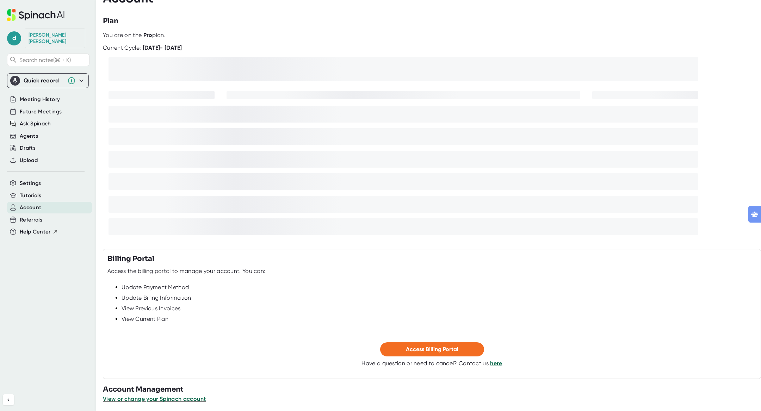
scroll to position [16, 0]
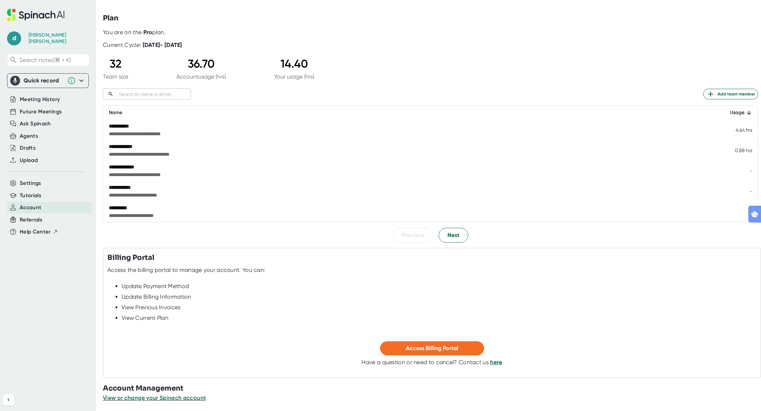
drag, startPoint x: 175, startPoint y: 36, endPoint x: 133, endPoint y: 29, distance: 43.3
click at [164, 32] on div "**********" at bounding box center [430, 136] width 655 height 214
click at [140, 34] on div "You are on the Pro plan." at bounding box center [430, 32] width 655 height 7
click at [135, 28] on div "**********" at bounding box center [432, 205] width 658 height 411
drag, startPoint x: 142, startPoint y: 62, endPoint x: 100, endPoint y: 62, distance: 41.6
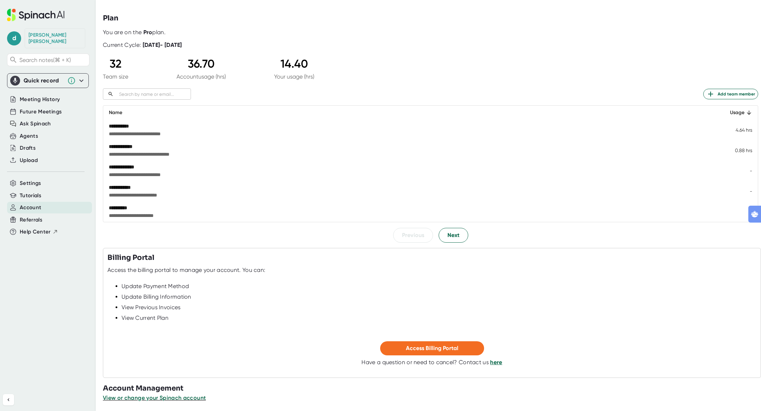
click at [105, 62] on div "32 Team size 36.70 Account usage (hrs) 14.40 Your usage (hrs)" at bounding box center [208, 68] width 211 height 23
click at [193, 60] on div "36.70" at bounding box center [201, 63] width 49 height 13
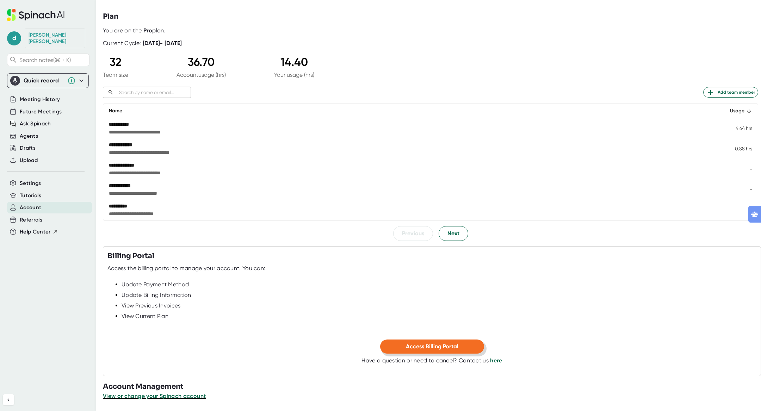
click at [424, 351] on button "Access Billing Portal" at bounding box center [432, 347] width 104 height 14
click at [452, 233] on span "Next" at bounding box center [454, 233] width 12 height 8
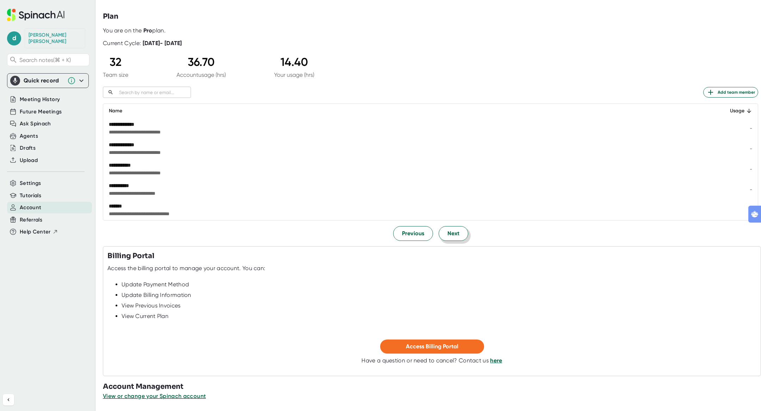
click at [452, 233] on span "Next" at bounding box center [454, 233] width 12 height 8
click at [414, 234] on span "Previous" at bounding box center [413, 233] width 22 height 8
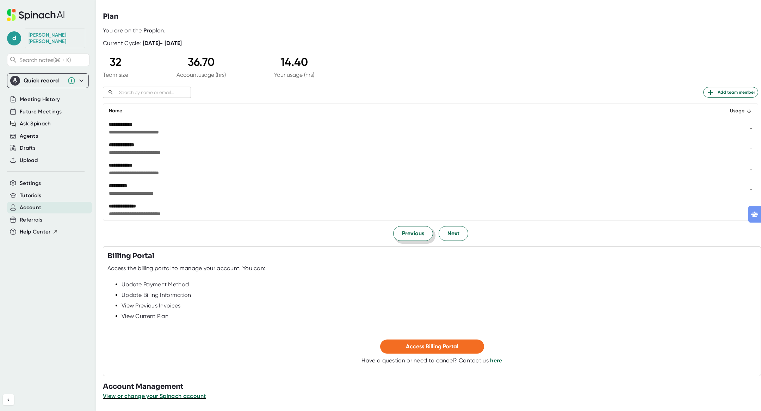
click at [414, 234] on span "Previous" at bounding box center [413, 233] width 22 height 8
drag, startPoint x: 153, startPoint y: 124, endPoint x: 107, endPoint y: 120, distance: 46.7
click at [107, 120] on td "**********" at bounding box center [409, 128] width 612 height 20
click at [261, 129] on span "**********" at bounding box center [347, 132] width 476 height 7
click at [451, 55] on div "**********" at bounding box center [430, 134] width 655 height 214
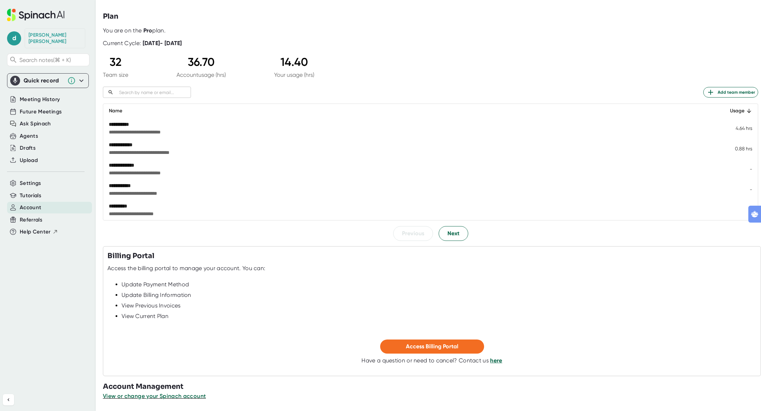
click at [532, 45] on div "Current Cycle: [DATE] - [DATE]" at bounding box center [430, 40] width 655 height 13
click at [29, 17] on icon at bounding box center [28, 16] width 6 height 7
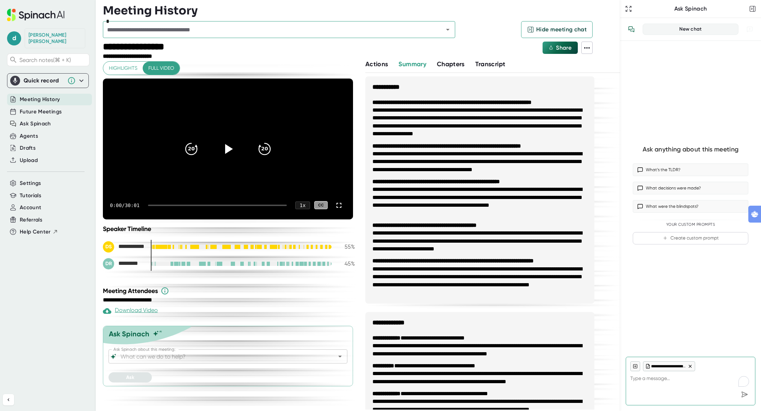
click at [203, 32] on input "text" at bounding box center [268, 30] width 327 height 10
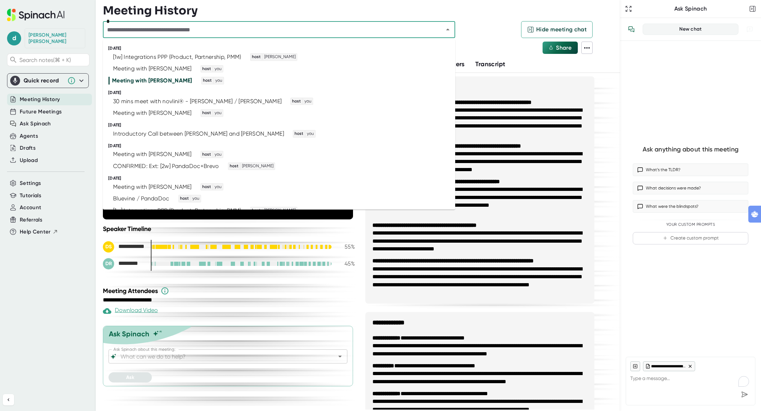
click at [327, 40] on ul "[DATE] [1w] Integrations PPP (Product, Partnership, PMM) host [PERSON_NAME] Mee…" at bounding box center [279, 124] width 352 height 170
click at [147, 83] on div "Meeting with [PERSON_NAME]" at bounding box center [152, 80] width 80 height 7
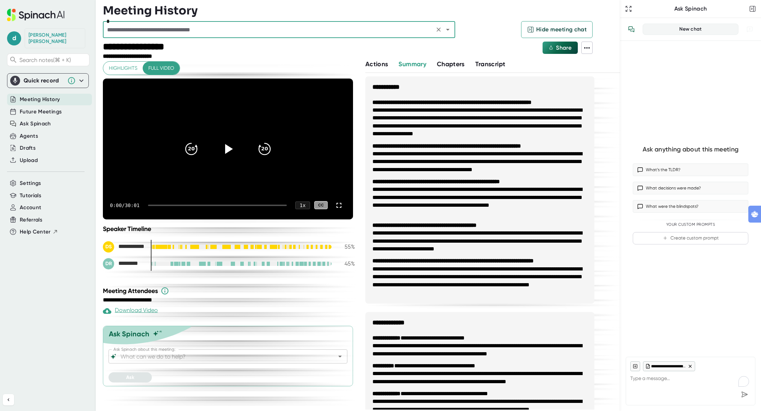
type textarea "x"
click at [650, 382] on textarea "To enrich screen reader interactions, please activate Accessibility in Grammarl…" at bounding box center [690, 379] width 121 height 17
type textarea "w"
type textarea "x"
type textarea "wj"
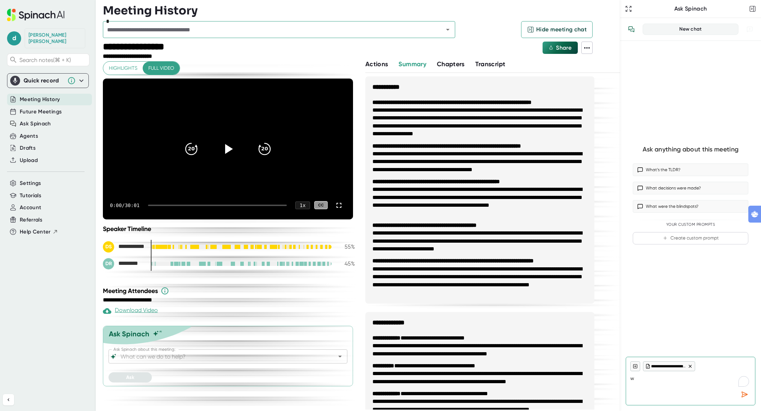
type textarea "x"
type textarea "wja"
type textarea "x"
type textarea "wj"
type textarea "x"
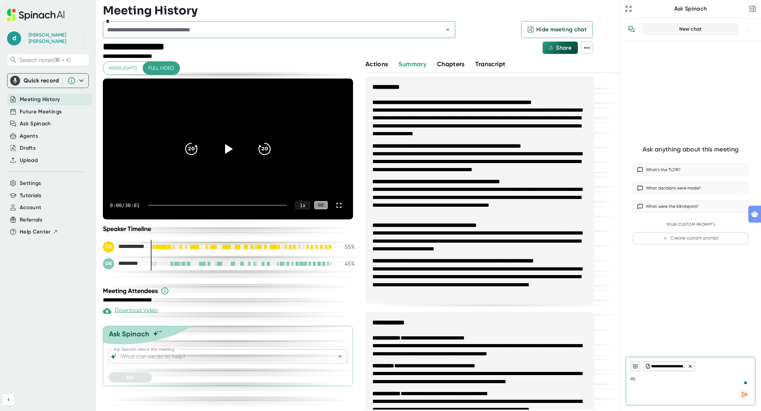
type textarea "w"
type textarea "x"
type textarea "wh"
type textarea "x"
type textarea "wha"
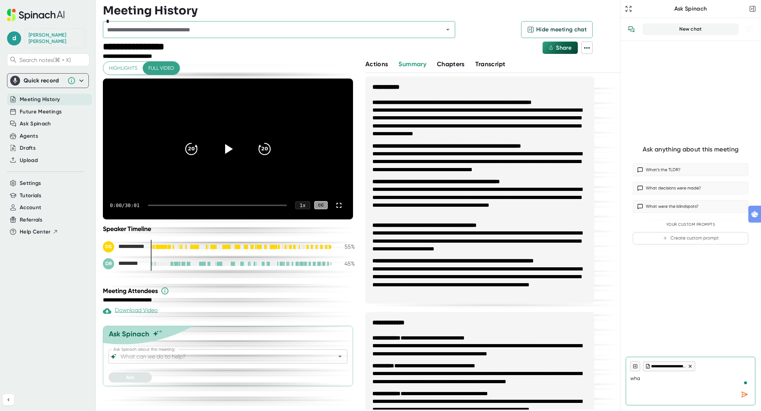
type textarea "x"
type textarea "what"
type textarea "x"
type textarea "what"
type textarea "x"
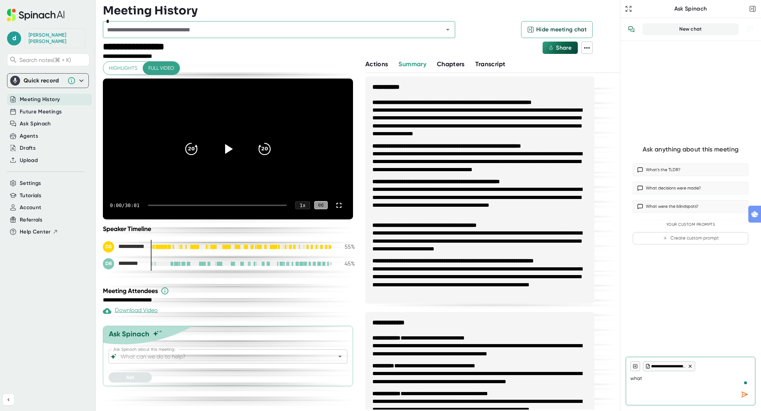
type textarea "what d"
type textarea "x"
type textarea "what di"
type textarea "x"
type textarea "what did"
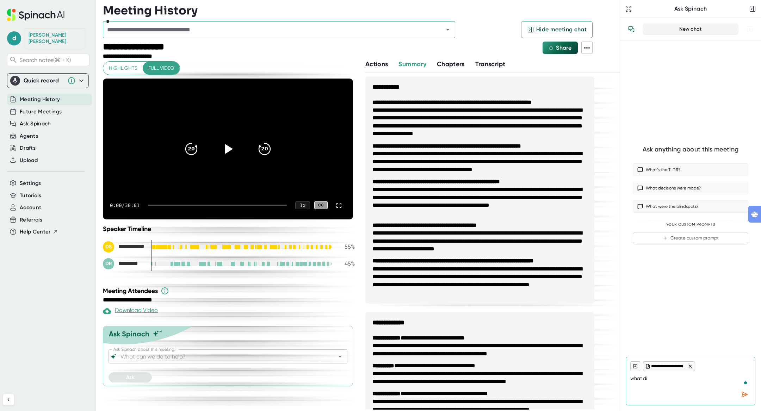
type textarea "x"
type textarea "what did"
type textarea "x"
type textarea "what did D"
type textarea "x"
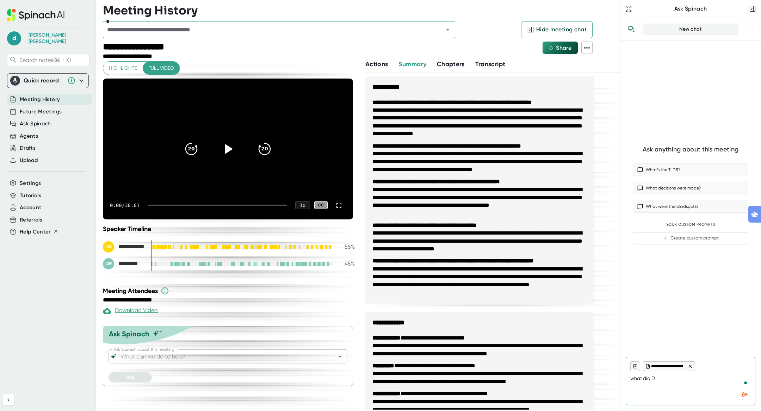
type textarea "what did Du"
type textarea "x"
type textarea "what did Dul"
type textarea "x"
type textarea "what did Dule"
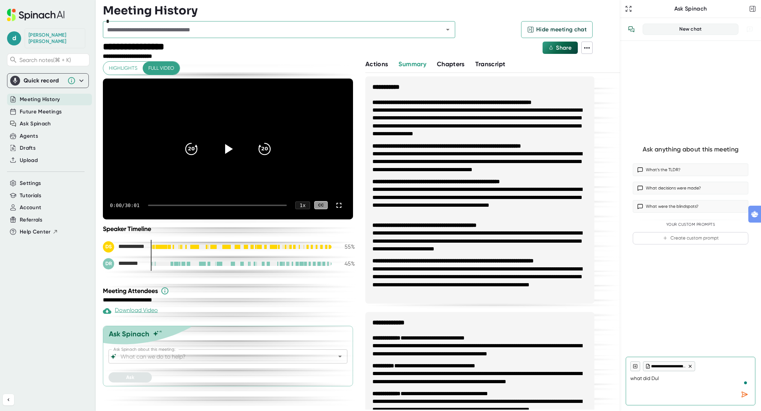
type textarea "x"
type textarea "what did Dule"
type textarea "x"
type textarea "what did Dule s"
type textarea "x"
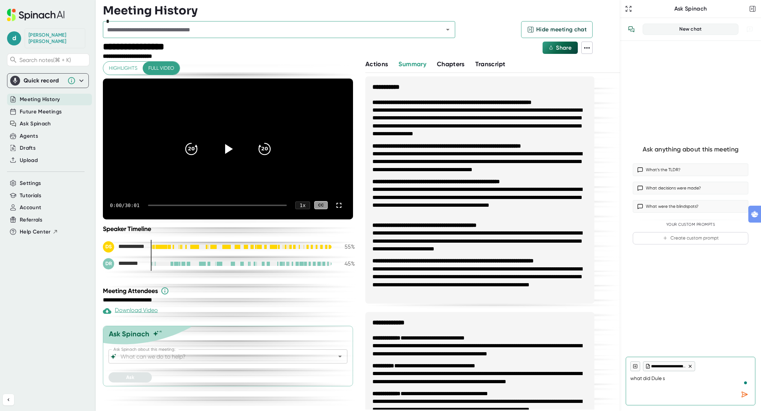
type textarea "what did Dule su"
type textarea "x"
type textarea "what did Dule su"
type textarea "x"
type textarea "what did Dule su"
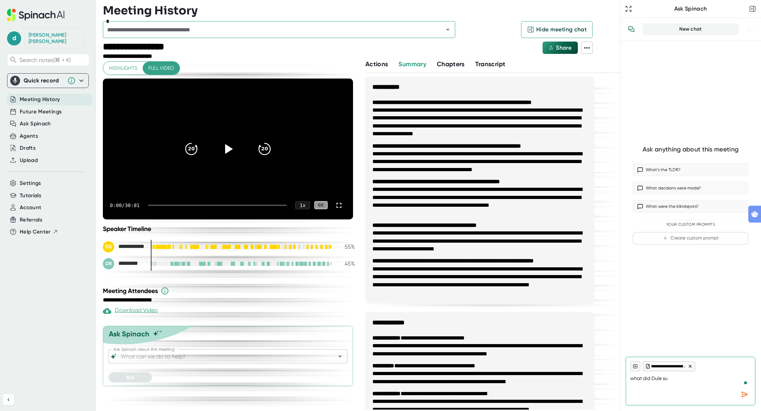
type textarea "x"
type textarea "what did Dule s"
type textarea "x"
type textarea "what did Dule sa"
type textarea "x"
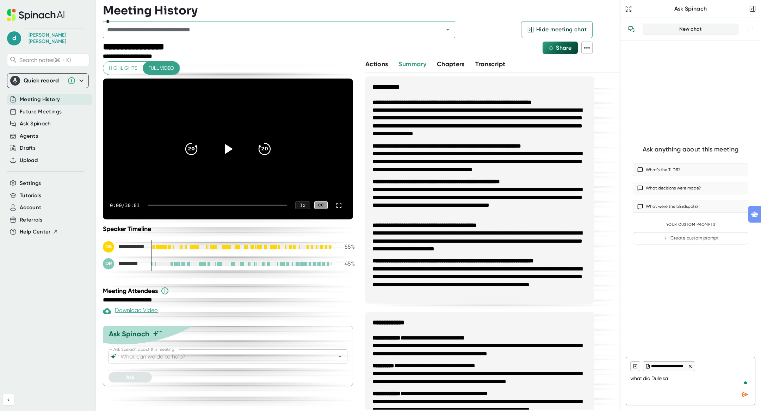
type textarea "what did Dule say"
type textarea "x"
type textarea "what did Dule sa"
type textarea "x"
type textarea "what did Dule say"
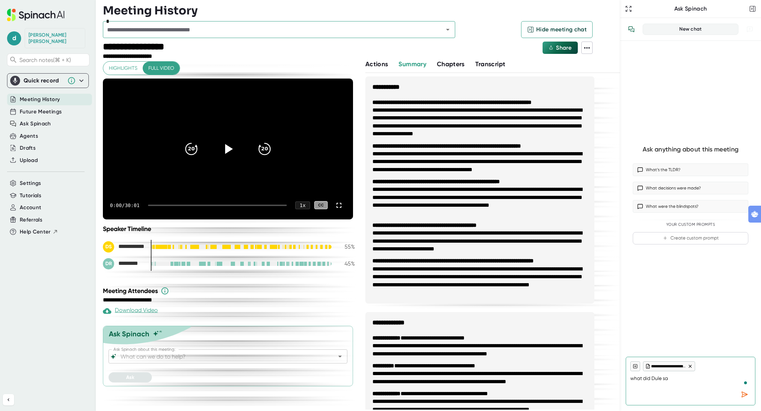
type textarea "x"
type textarea "what did Dule say"
type textarea "x"
type textarea "what did Dule say a"
type textarea "x"
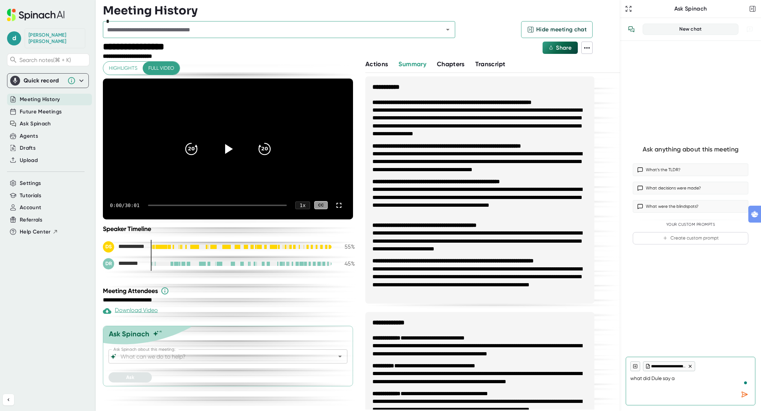
type textarea "what did Dule say ab"
type textarea "x"
type textarea "what did Dule say abo"
type textarea "x"
type textarea "what did Dule say abou"
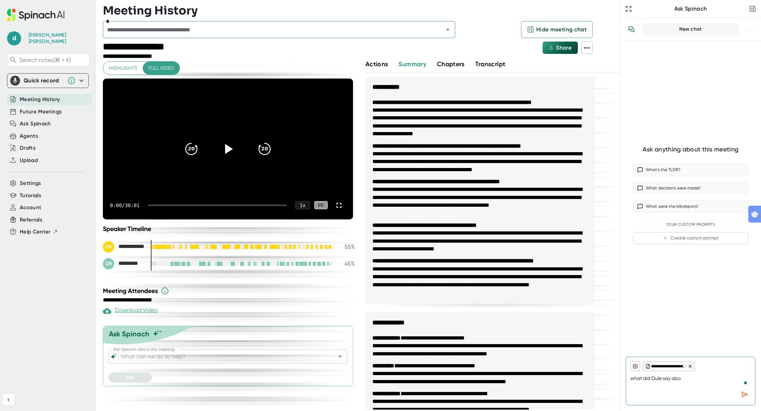
type textarea "x"
type textarea "what did Dule say about"
type textarea "x"
type textarea "what did Dule say about"
type textarea "x"
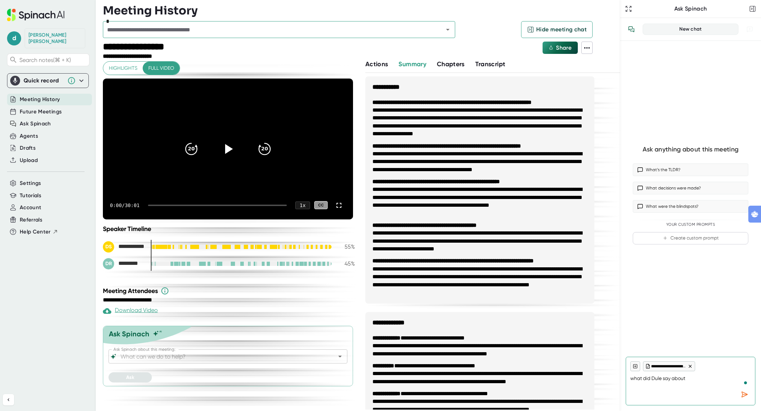
type textarea "what did Dule say about u"
type textarea "x"
type textarea "what did Dule say about us"
type textarea "x"
type textarea "what did Dule say about usi"
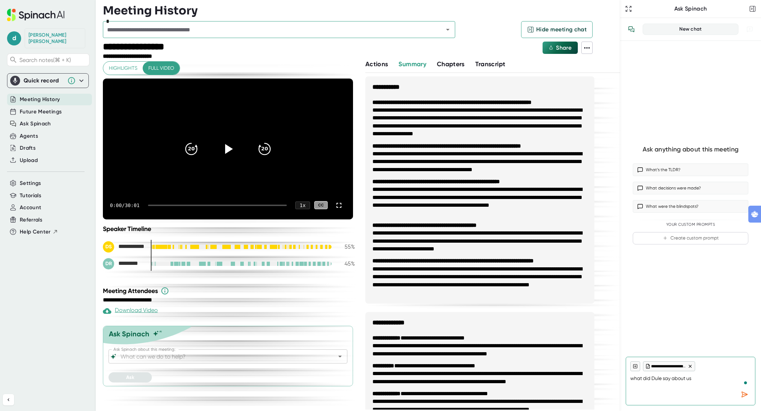
type textarea "x"
type textarea "what did Dule say about usin"
type textarea "x"
type textarea "what did Dule say about usin"
type textarea "x"
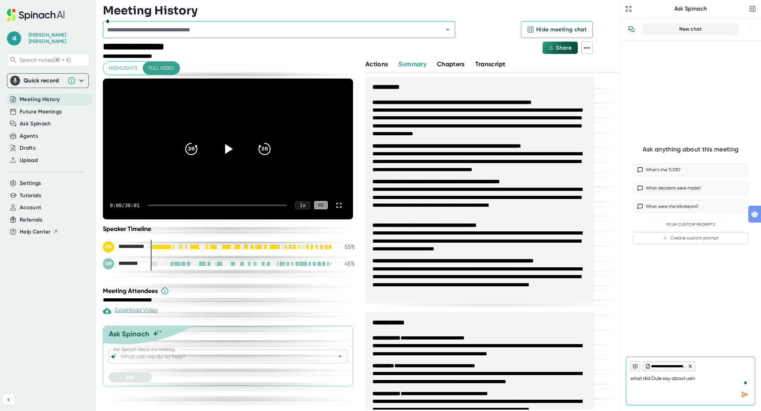
type textarea "what did Dule say about usin p"
type textarea "x"
type textarea "what did Dule say about usin pa"
type textarea "x"
type textarea "what did Dule say about usin p"
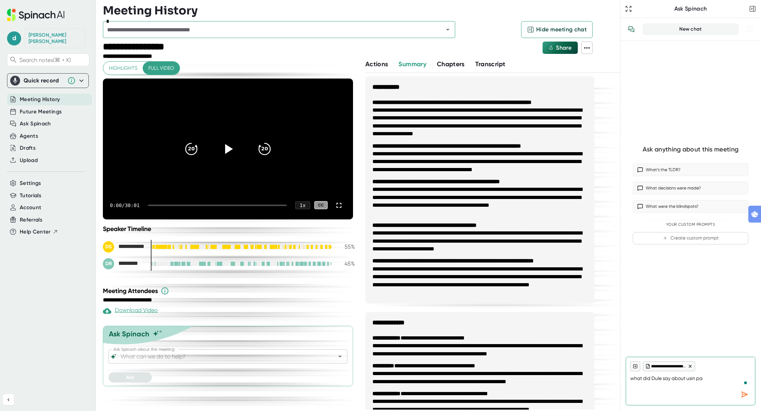
type textarea "x"
type textarea "what did Dule say about usin"
type textarea "x"
type textarea "what did Dule say about usin"
type textarea "x"
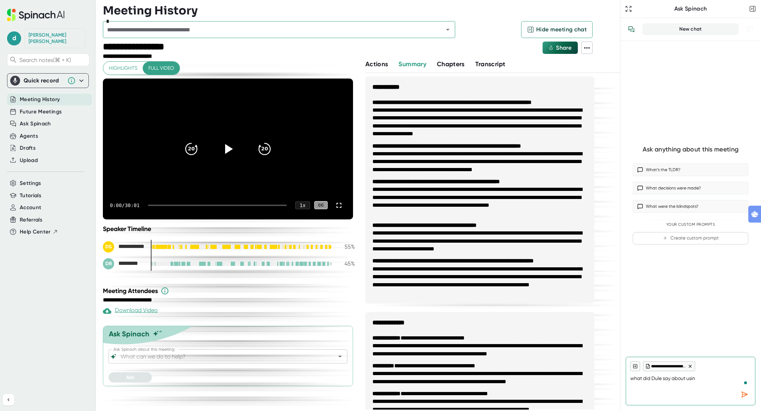
type textarea "what did Dule say about using"
type textarea "x"
type textarea "what did Dule say about using"
type textarea "x"
type textarea "what did Dule say about using p"
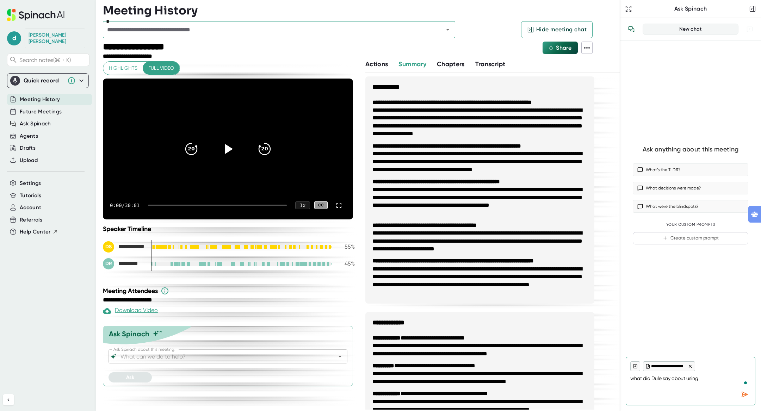
type textarea "x"
type textarea "what did Dule say about using pa"
type textarea "x"
type textarea "what did Dule say about using par"
type textarea "x"
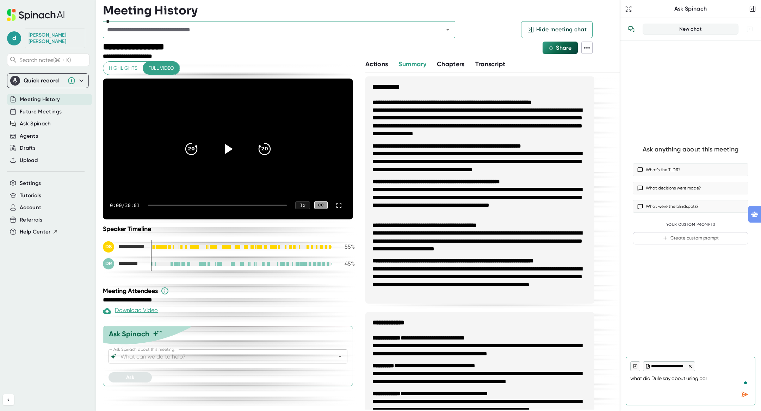
type textarea "what did Dule say about using part"
type textarea "x"
type textarea "what did Dule say about using partn"
type textarea "x"
type textarea "what did Dule say about using partne"
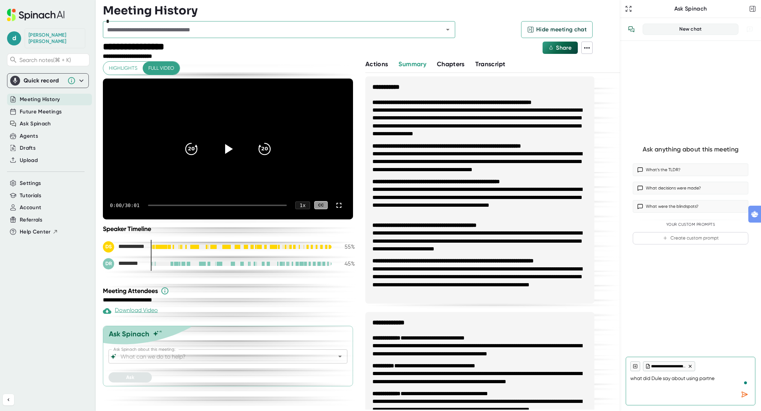
type textarea "x"
type textarea "what did [PERSON_NAME] say about using partner"
type textarea "x"
type textarea "what did Dule say about using partners"
type textarea "x"
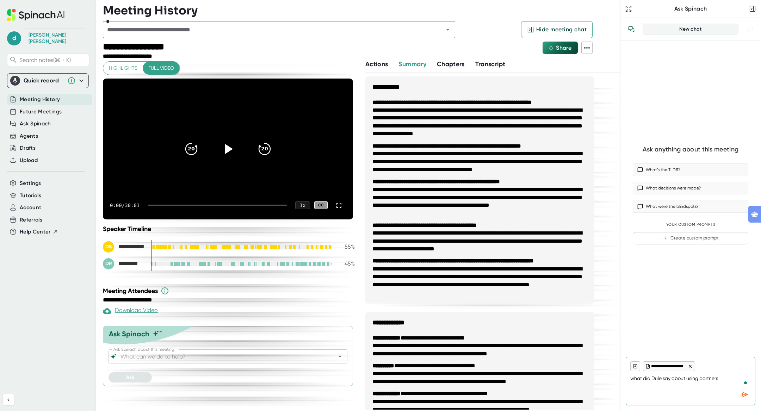
type textarea "what did Dule say about using partnerst"
type textarea "x"
type textarea "what did Dule say about using partnersta"
type textarea "x"
type textarea "what did Dule say about using partnerstac"
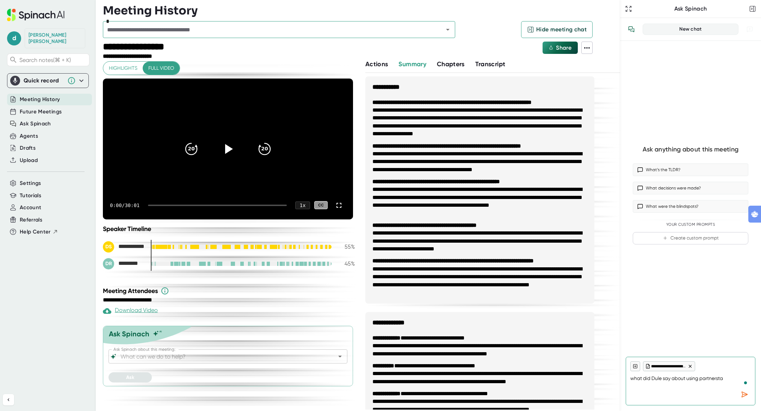
type textarea "x"
type textarea "what did Dule say about using partnerstack"
type textarea "x"
type textarea "what did Dule say about using partnerstack"
type textarea "x"
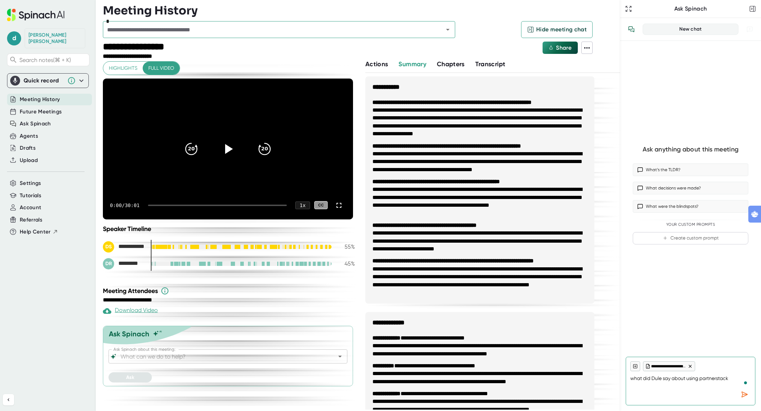
type textarea "what did Dule say about using partnerstack f"
type textarea "x"
type textarea "what did Dule say about using partnerstack fo"
type textarea "x"
type textarea "what did Dule say about using partnerstack for"
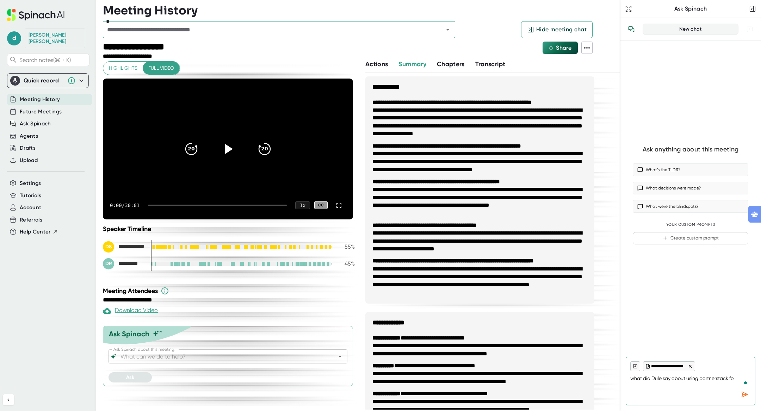
type textarea "x"
type textarea "what did Dule say about using partnerstack for"
type textarea "x"
type textarea "what did Dule say about using partnerstack for p"
type textarea "x"
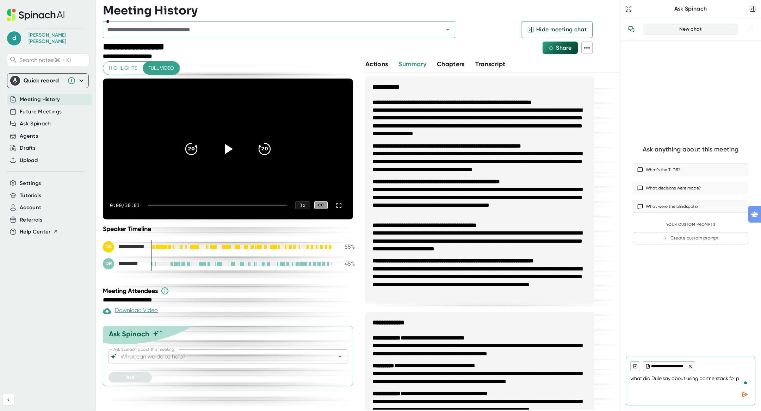
type textarea "what did Dule say about using partnerstack for"
type textarea "x"
type textarea "what did Dule say about using partnerstack for m"
type textarea "x"
type textarea "what did Dule say about using partnerstack for ma"
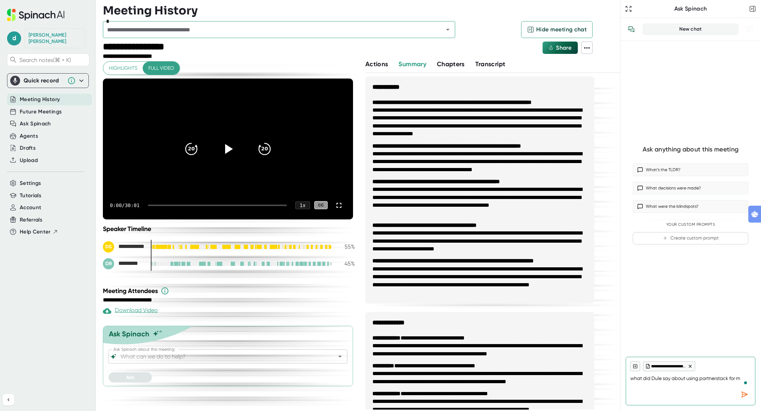
type textarea "x"
type textarea "what did Dule say about using partnerstack for mat"
type textarea "x"
type textarea "what did Dule say about using partnerstack for matc"
type textarea "x"
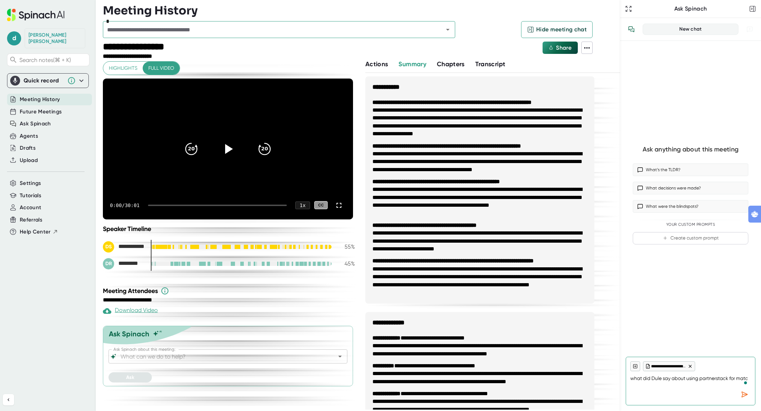
type textarea "what did Dule say about using partnerstack for match"
type textarea "x"
type textarea "what did [PERSON_NAME] say about using partnerstack for match-"
type textarea "x"
type textarea "what did Dule say about using partnerstack for match-m"
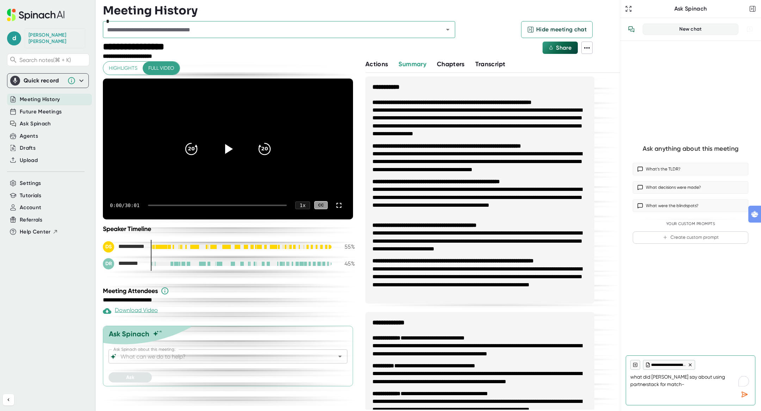
type textarea "x"
type textarea "what did Dule say about using partnerstack for match-ma"
type textarea "x"
type textarea "what did Dule say about using partnerstack for match-mak"
type textarea "x"
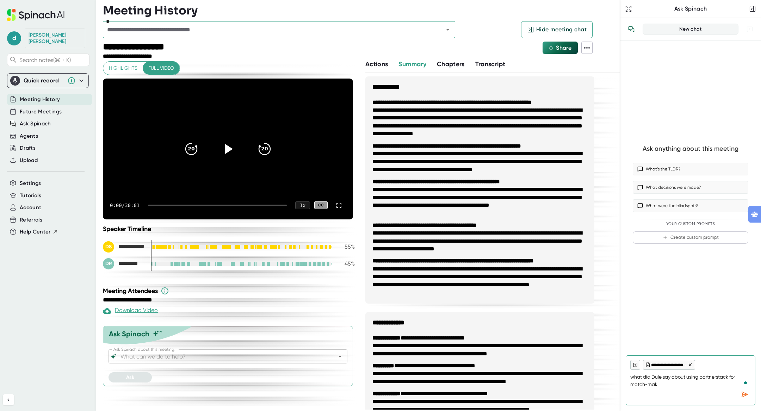
type textarea "what did Dule say about using partnerstack for match-[PERSON_NAME]"
type textarea "x"
type textarea "what did Dule say about using partnerstack for match-makin"
type textarea "x"
type textarea "what did Dule say about using partnerstack for match-making"
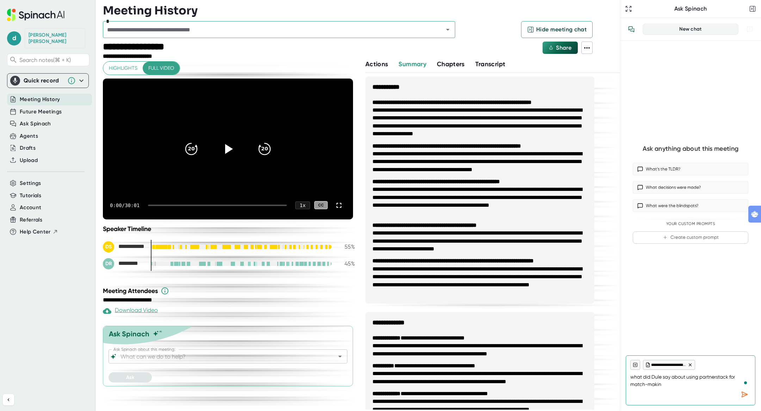
type textarea "x"
type textarea "what did [PERSON_NAME] say about using partnerstack for match-making?"
type textarea "x"
type textarea "what did [PERSON_NAME] say about using partnerstack for match-making?"
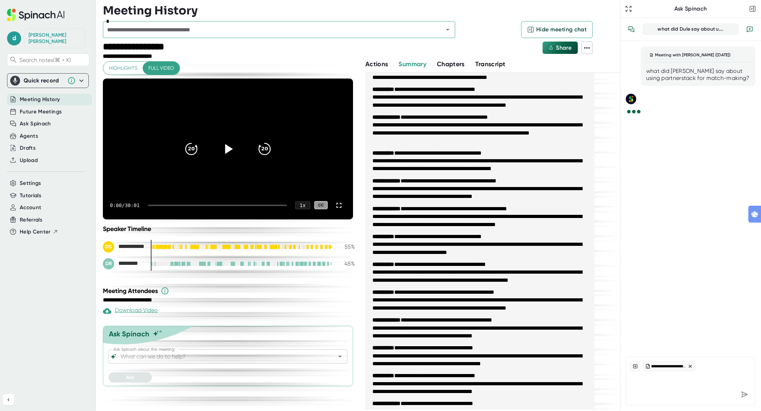
scroll to position [279, 0]
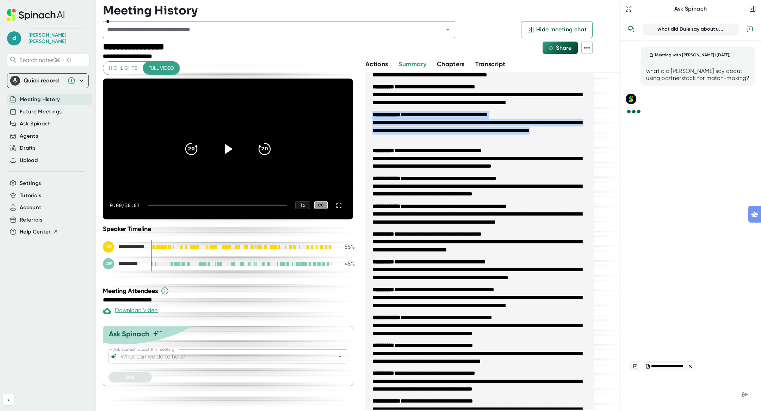
drag, startPoint x: 413, startPoint y: 135, endPoint x: 368, endPoint y: 117, distance: 48.0
click at [368, 117] on ul "**********" at bounding box center [479, 238] width 229 height 380
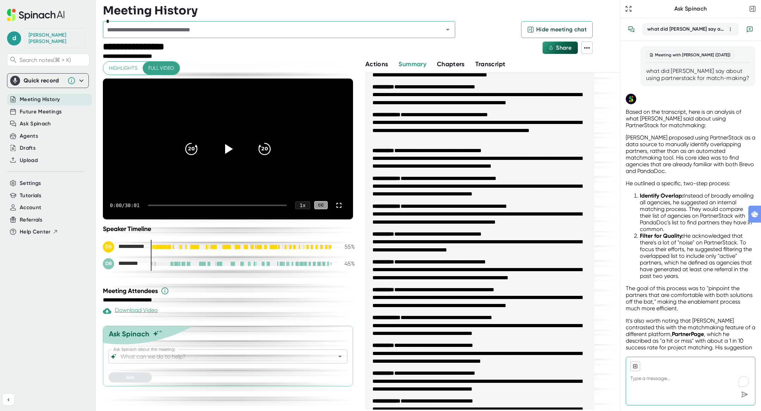
scroll to position [12, 0]
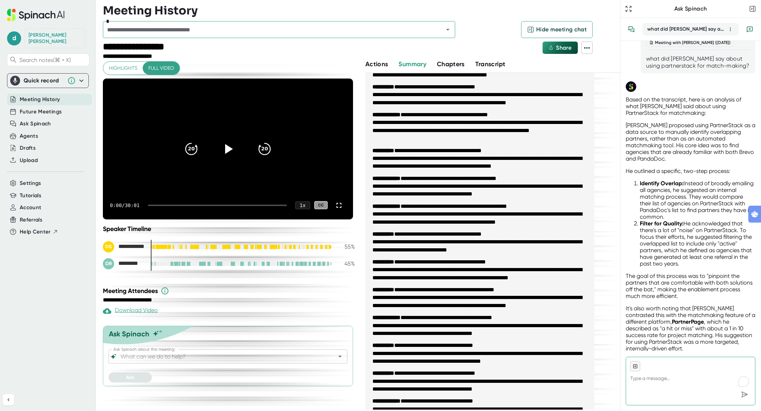
click at [695, 273] on p "The goal of this process was to "pinpoint the partners that are comfortable wit…" at bounding box center [691, 286] width 130 height 27
drag, startPoint x: 703, startPoint y: 246, endPoint x: 684, endPoint y: 216, distance: 35.8
click at [693, 231] on li "Filter for Quality: He acknowledged that there's a lot of "noise" on PartnerSta…" at bounding box center [698, 243] width 116 height 47
click at [716, 253] on li "Filter for Quality: He acknowledged that there's a lot of "noise" on PartnerSta…" at bounding box center [698, 243] width 116 height 47
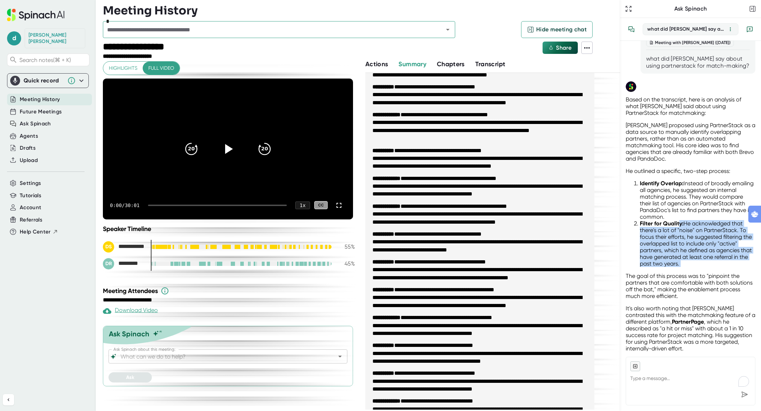
drag, startPoint x: 695, startPoint y: 232, endPoint x: 660, endPoint y: 197, distance: 49.1
click at [668, 206] on div "Based on the transcript, here is an analysis of what [PERSON_NAME] said about u…" at bounding box center [691, 226] width 130 height 261
click at [686, 252] on li "Filter for Quality: He acknowledged that there's a lot of "noise" on PartnerSta…" at bounding box center [698, 243] width 116 height 47
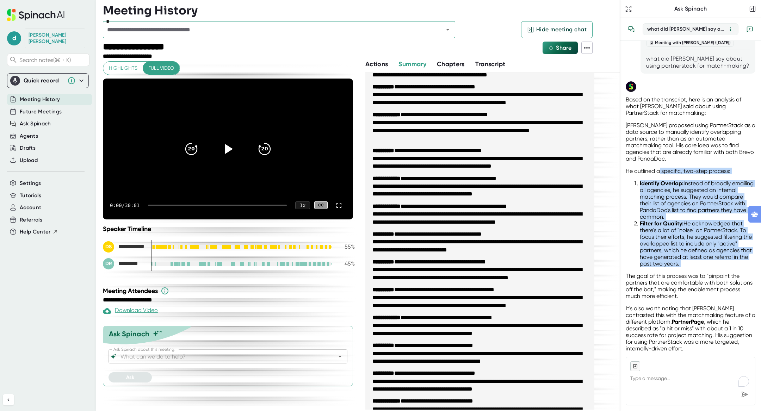
drag, startPoint x: 695, startPoint y: 258, endPoint x: 654, endPoint y: 155, distance: 110.5
click at [660, 164] on div "Based on the transcript, here is an analysis of what [PERSON_NAME] said about u…" at bounding box center [691, 226] width 130 height 261
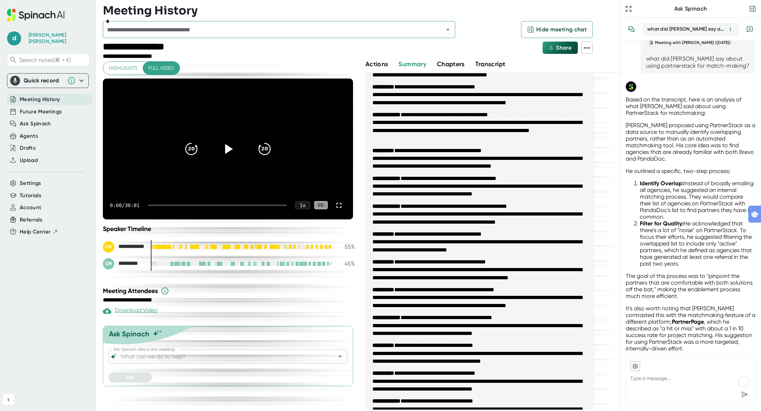
click at [653, 154] on p "[PERSON_NAME] proposed using PartnerStack as a data source to manually identify…" at bounding box center [691, 142] width 130 height 40
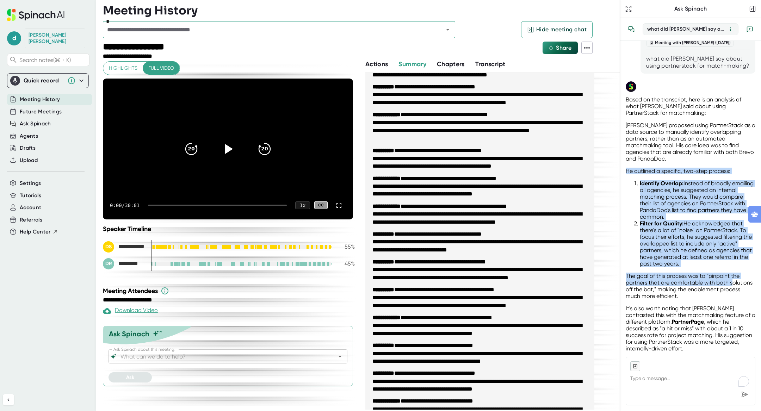
drag, startPoint x: 667, startPoint y: 167, endPoint x: 733, endPoint y: 272, distance: 124.0
click at [733, 272] on div "Based on the transcript, here is an analysis of what [PERSON_NAME] said about u…" at bounding box center [691, 226] width 130 height 261
click at [694, 275] on p "The goal of this process was to "pinpoint the partners that are comfortable wit…" at bounding box center [691, 286] width 130 height 27
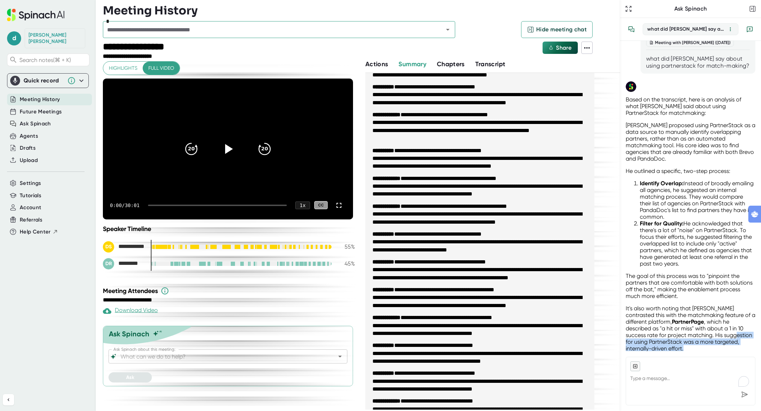
drag, startPoint x: 700, startPoint y: 336, endPoint x: 677, endPoint y: 310, distance: 34.4
click at [680, 314] on p "It's also worth noting that [PERSON_NAME] contrasted this with the matchmaking …" at bounding box center [691, 328] width 130 height 47
click at [673, 308] on p "It's also worth noting that [PERSON_NAME] contrasted this with the matchmaking …" at bounding box center [691, 328] width 130 height 47
type textarea "x"
